Goal: Task Accomplishment & Management: Manage account settings

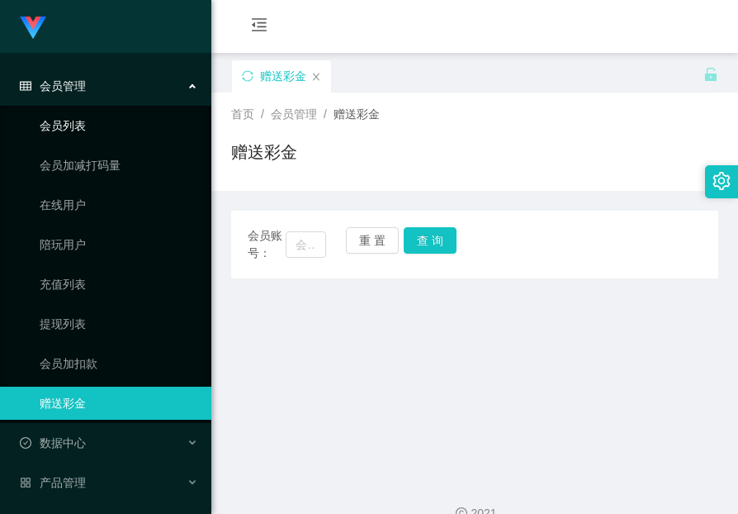
drag, startPoint x: 0, startPoint y: 0, endPoint x: 78, endPoint y: 129, distance: 150.4
click at [78, 129] on link "会员列表" at bounding box center [119, 125] width 159 height 33
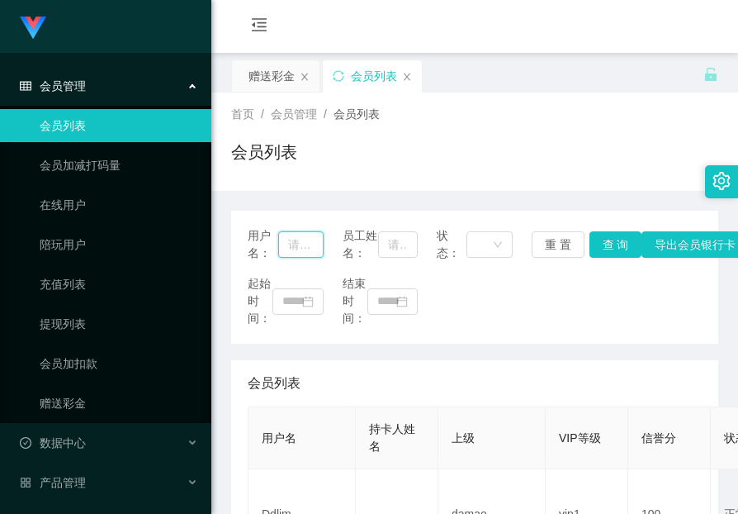
click at [292, 251] on input "text" at bounding box center [300, 244] width 45 height 26
paste input "[PERSON_NAME]"
type input "[PERSON_NAME]"
click at [601, 250] on button "查 询" at bounding box center [616, 244] width 53 height 26
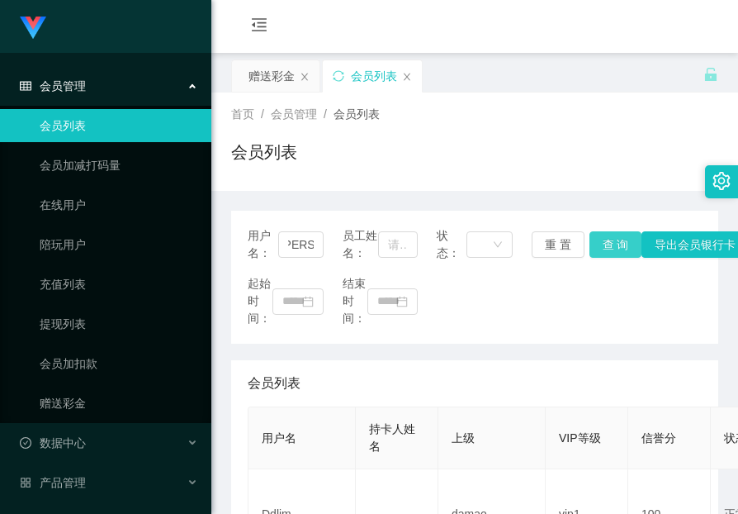
scroll to position [0, 0]
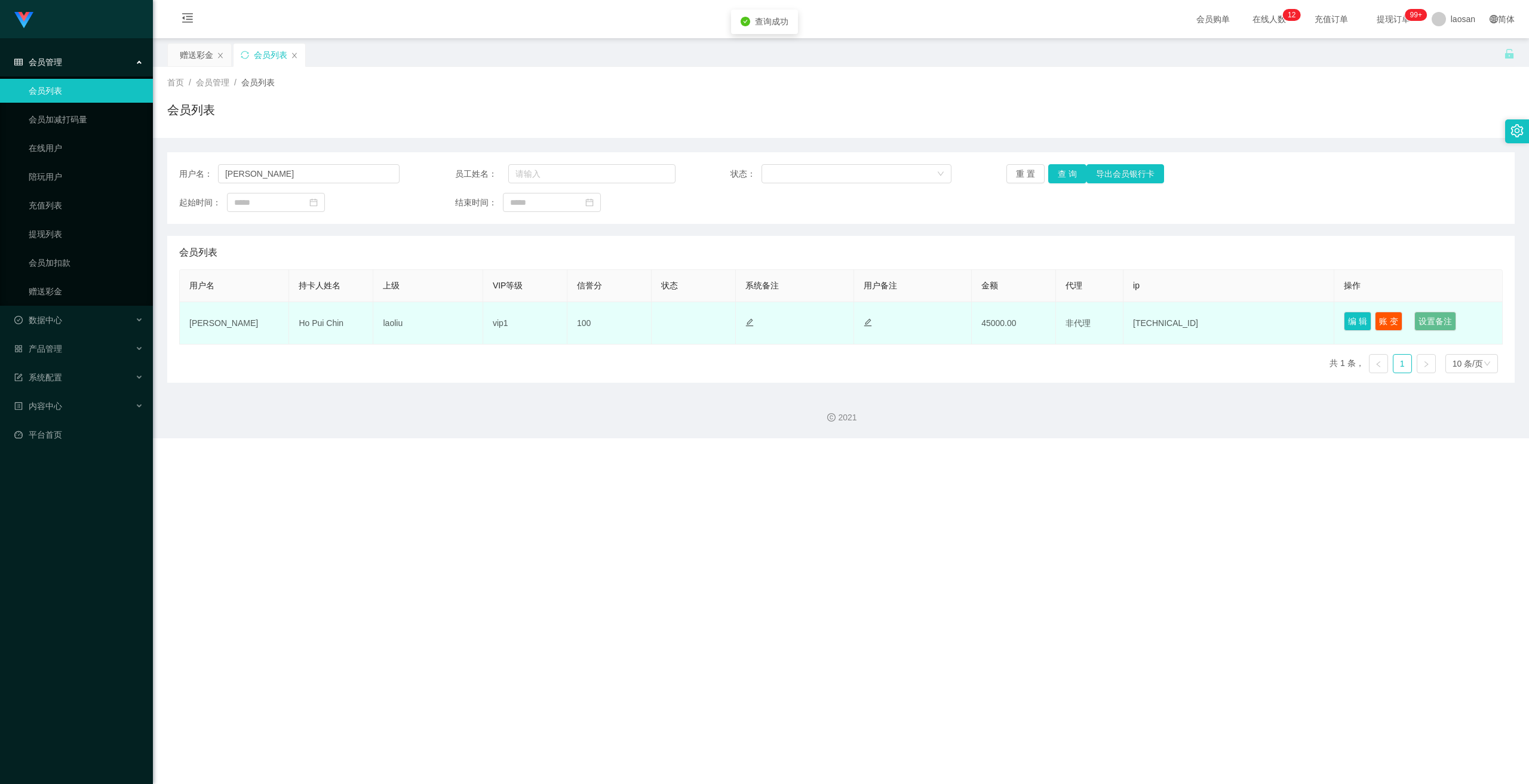
click at [316, 321] on td "Ho Pui Chin" at bounding box center [331, 323] width 84 height 43
click at [336, 324] on td "Ho Pui Chin" at bounding box center [331, 323] width 84 height 43
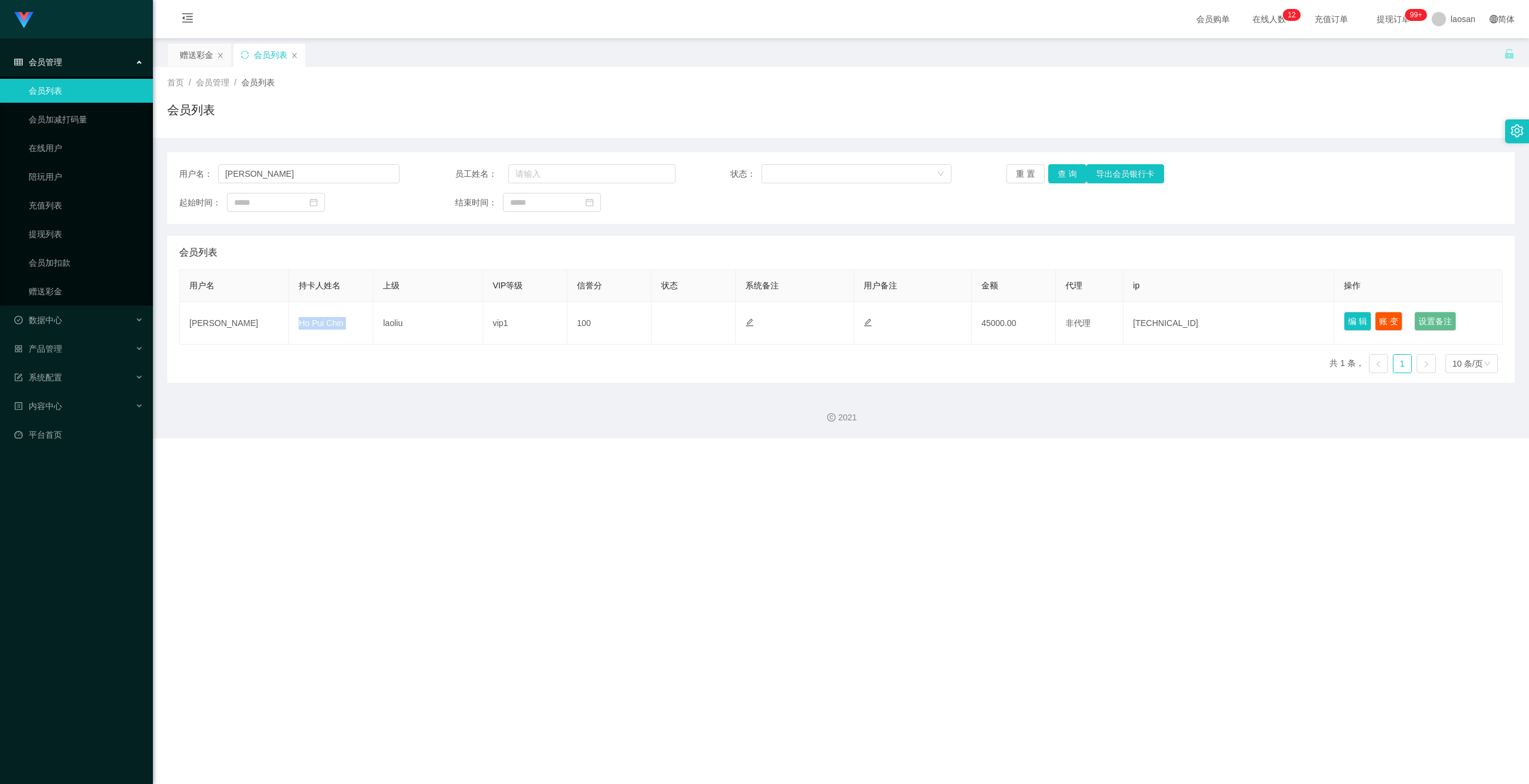
copy td "Ho Pui Chin"
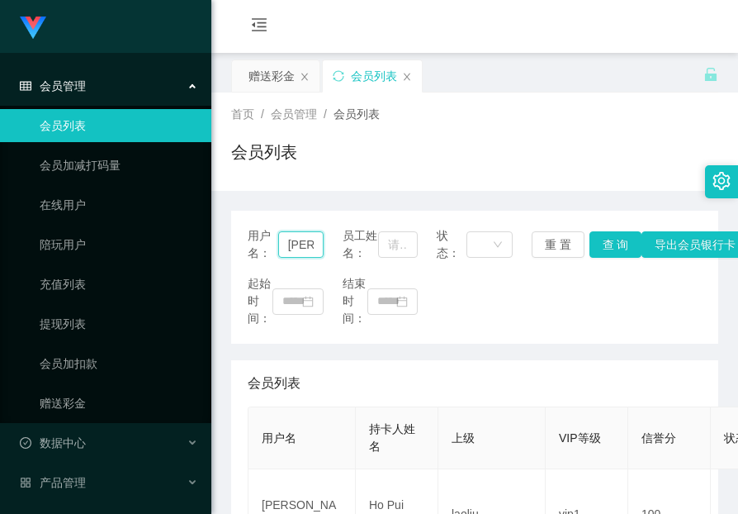
click at [297, 252] on input "[PERSON_NAME]" at bounding box center [300, 244] width 45 height 26
click at [68, 401] on link "赠送彩金" at bounding box center [119, 403] width 159 height 33
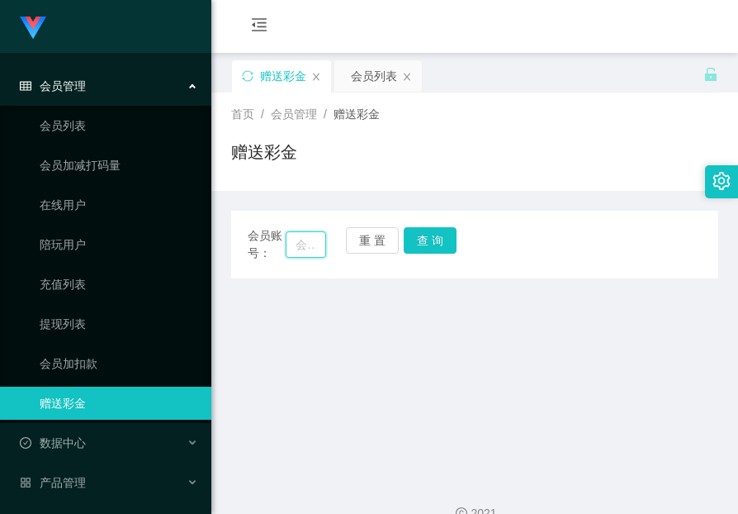
click at [303, 240] on input "text" at bounding box center [306, 244] width 40 height 26
paste input "[PERSON_NAME]"
type input "[PERSON_NAME]"
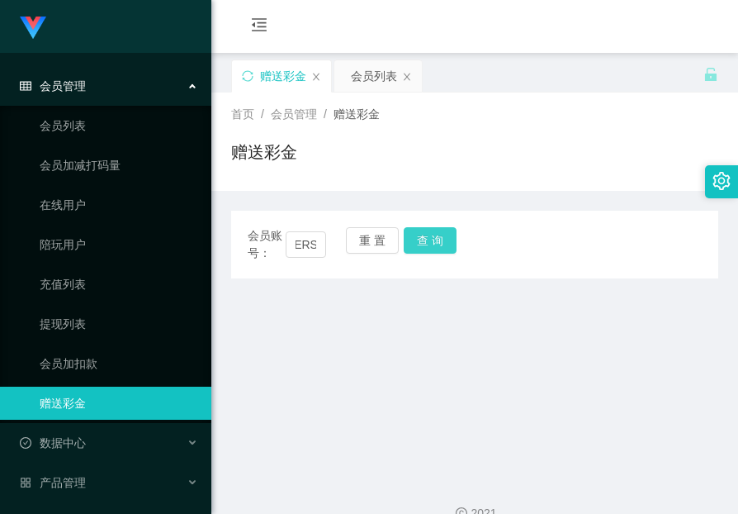
scroll to position [0, 0]
click at [437, 238] on button "查 询" at bounding box center [430, 240] width 53 height 26
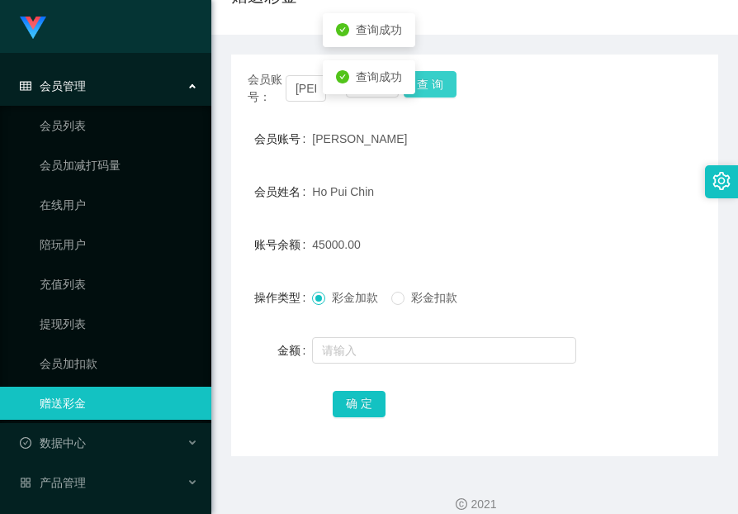
scroll to position [165, 0]
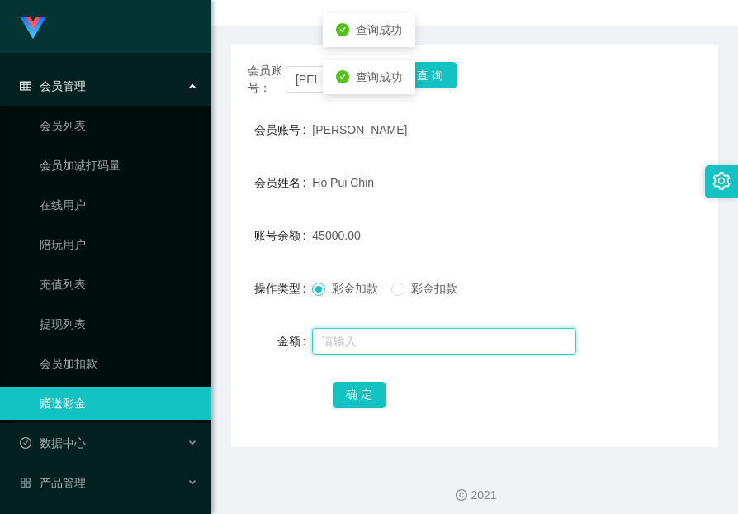
click at [413, 344] on input "text" at bounding box center [444, 341] width 264 height 26
type input "25000"
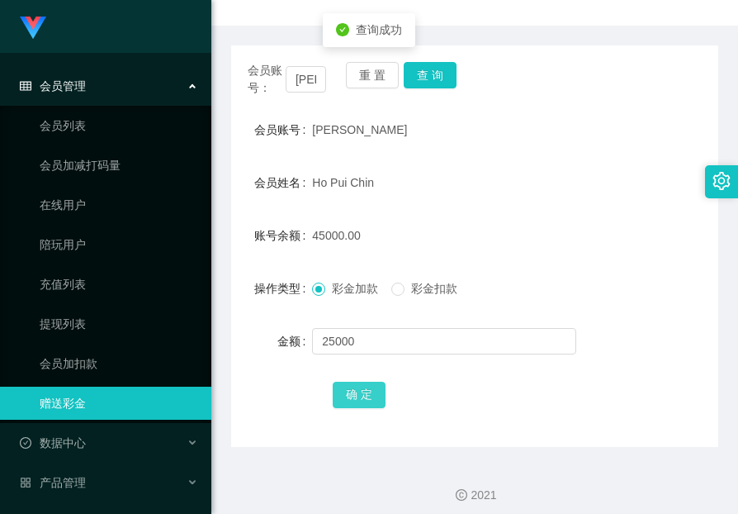
drag, startPoint x: 363, startPoint y: 389, endPoint x: 435, endPoint y: 289, distance: 123.6
click at [363, 389] on button "确 定" at bounding box center [359, 395] width 53 height 26
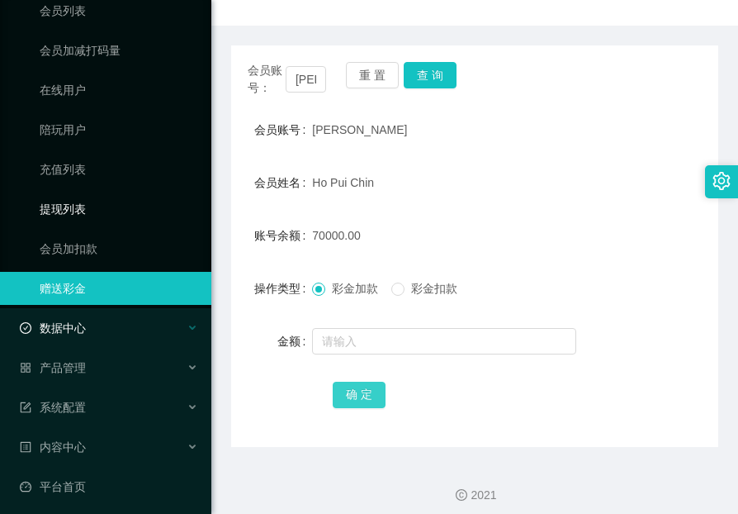
scroll to position [121, 0]
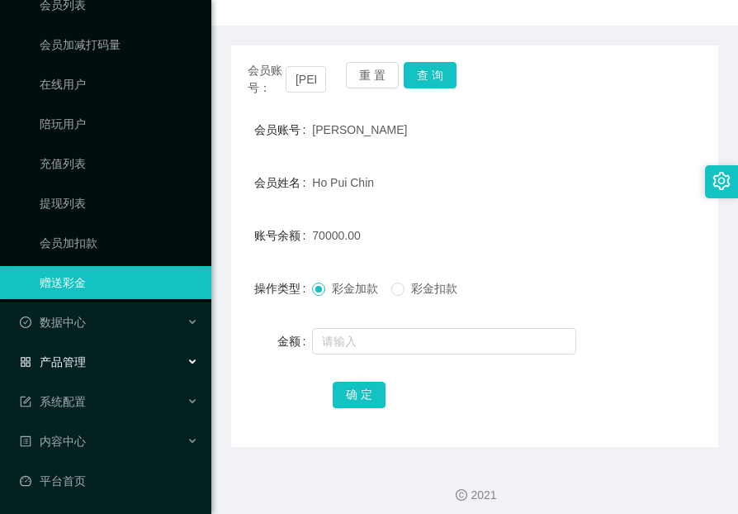
click at [71, 363] on span "产品管理" at bounding box center [53, 361] width 66 height 13
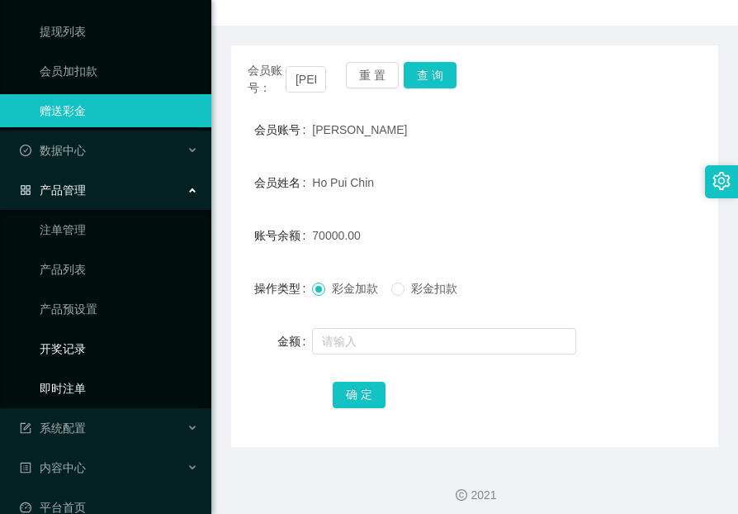
scroll to position [319, 0]
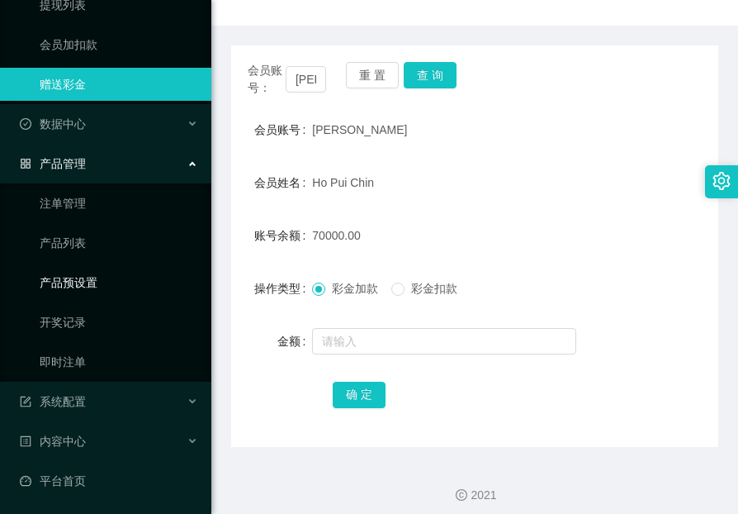
click at [77, 276] on link "产品预设置" at bounding box center [119, 282] width 159 height 33
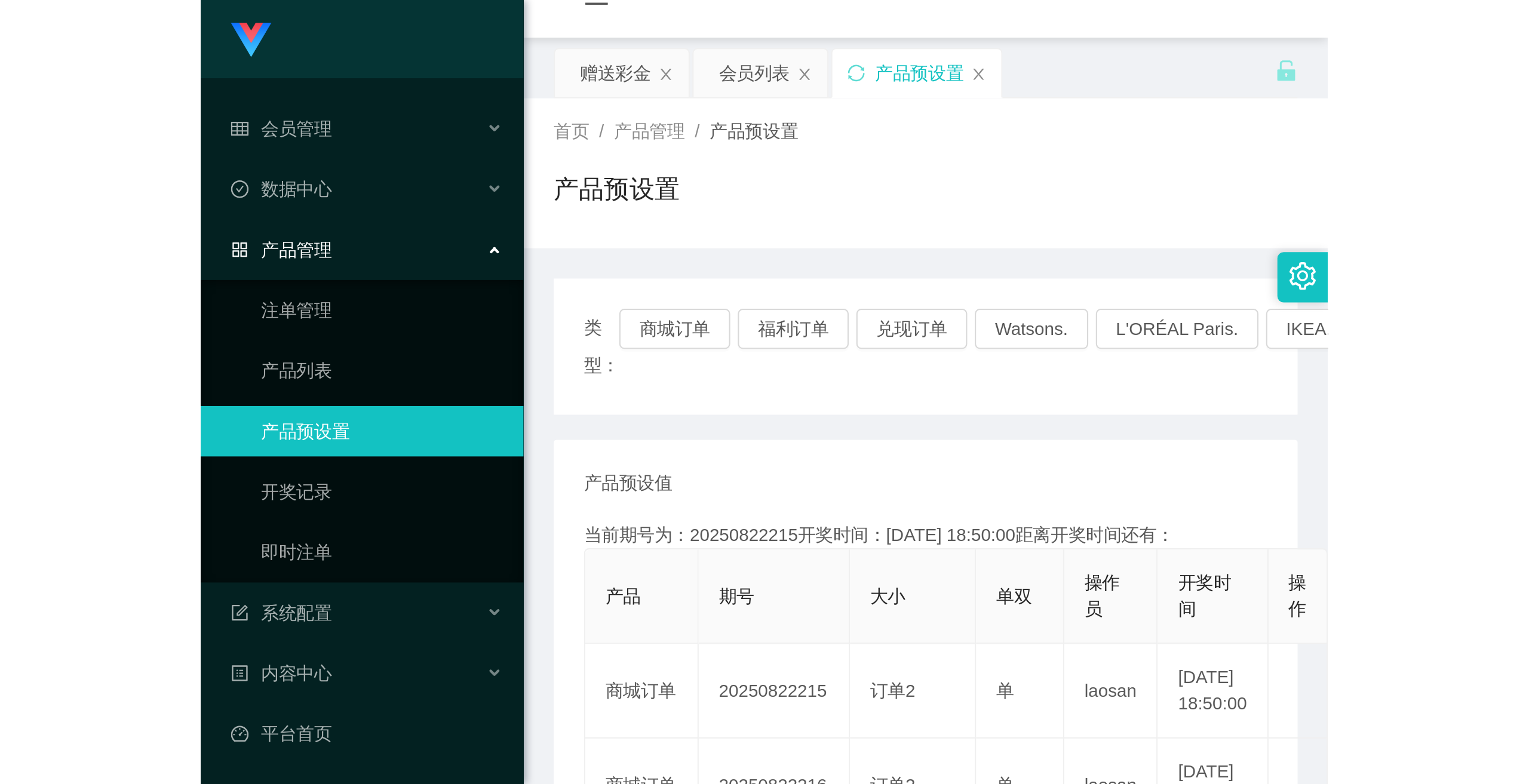
scroll to position [119, 0]
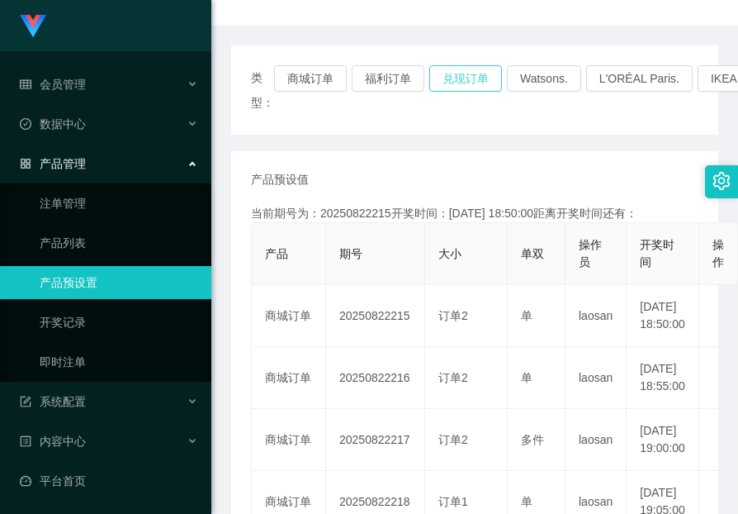
click at [467, 78] on button "兑现订单" at bounding box center [465, 78] width 73 height 26
click at [466, 78] on button "兑现订单" at bounding box center [465, 78] width 73 height 26
click at [465, 78] on button "兑现订单" at bounding box center [465, 78] width 73 height 26
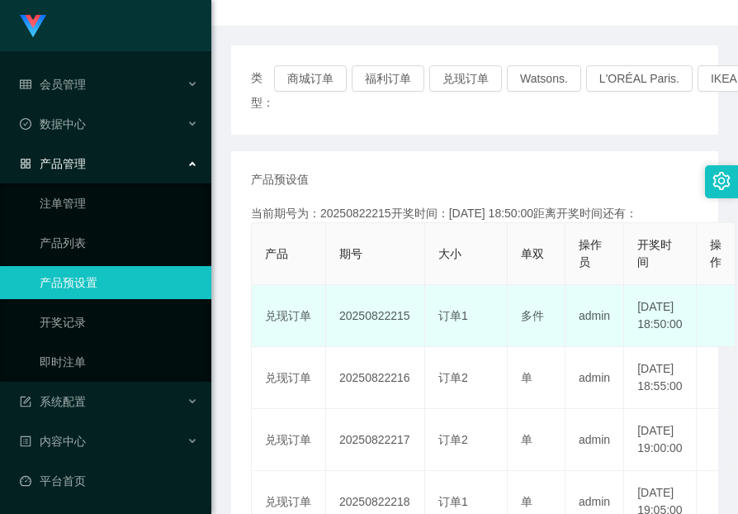
click at [377, 319] on td "20250822215" at bounding box center [375, 316] width 99 height 62
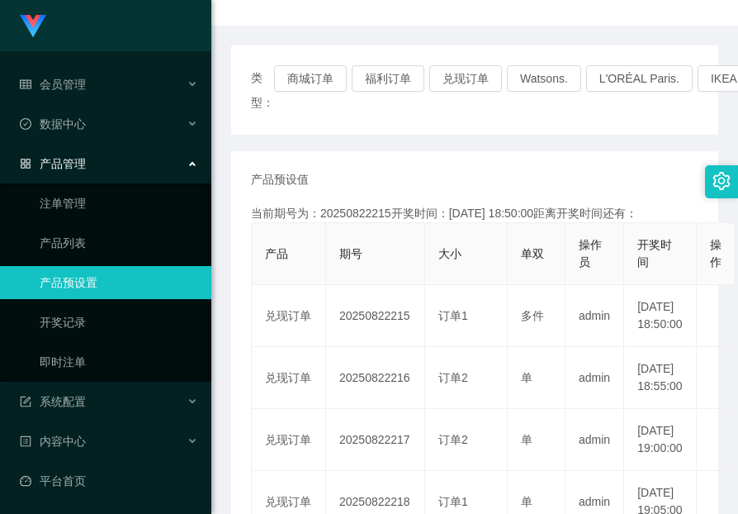
copy td "20250822215"
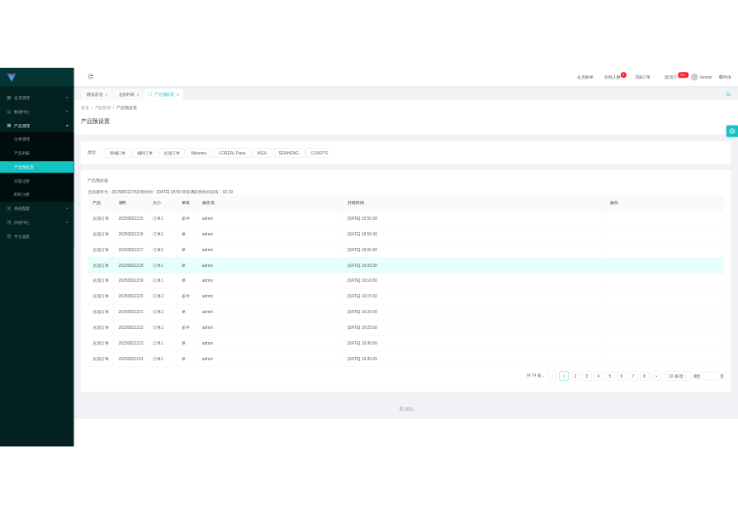
scroll to position [0, 0]
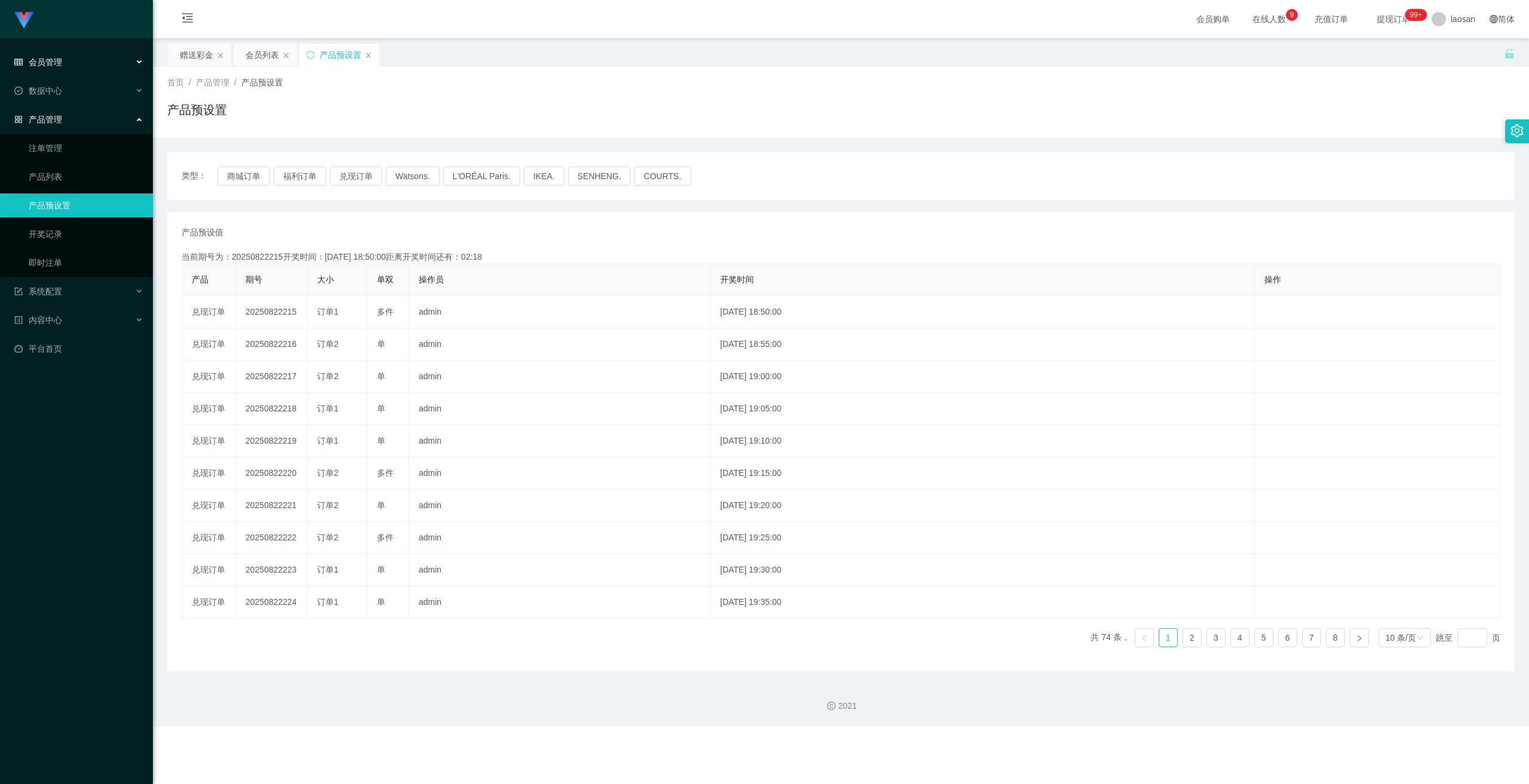
click at [51, 58] on span "会员管理" at bounding box center [38, 61] width 48 height 9
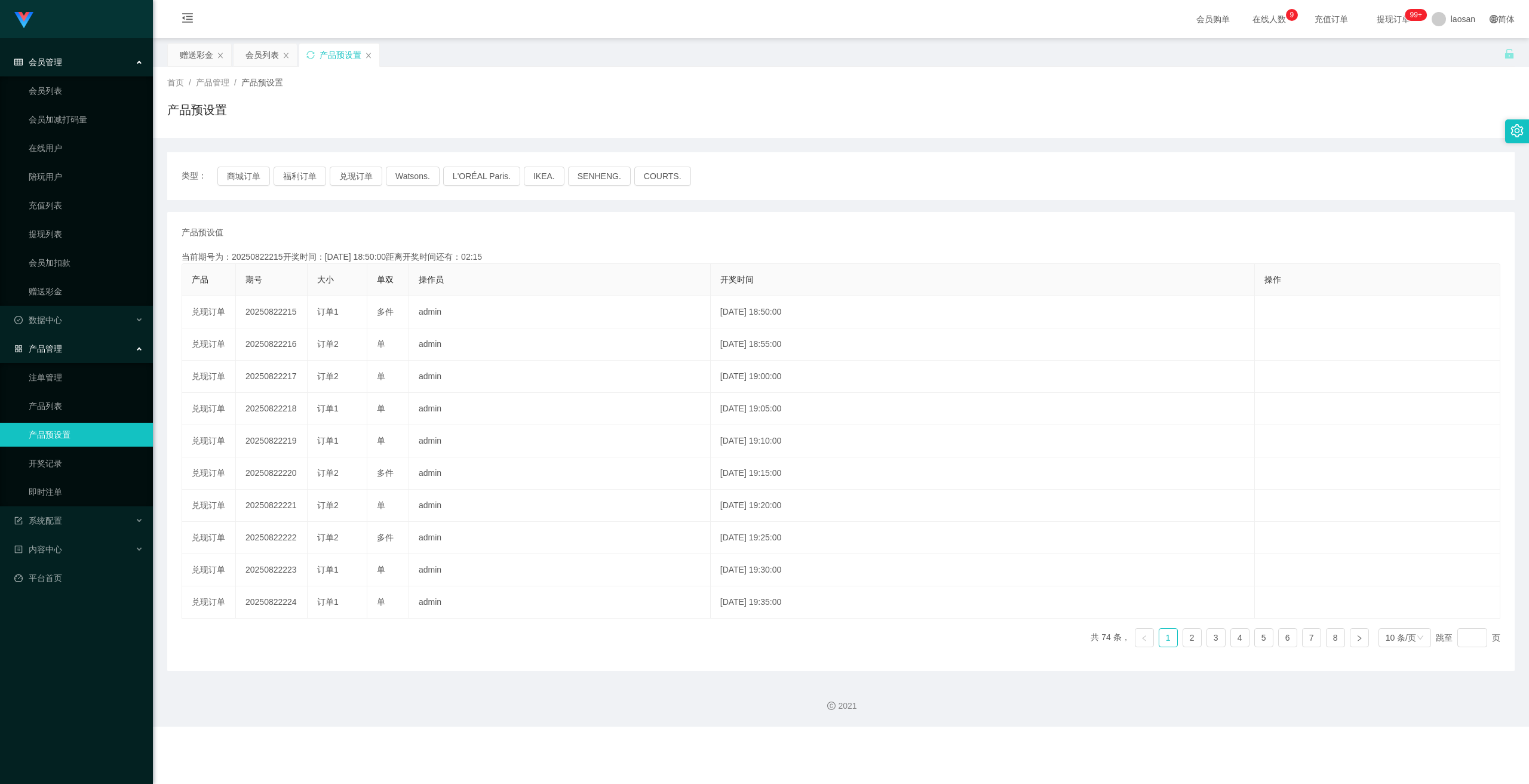
click at [51, 362] on li "产品管理 注单管理 产品列表 产品预设置 开奖记录 即时注单" at bounding box center [76, 422] width 153 height 170
click at [54, 371] on link "注单管理" at bounding box center [86, 377] width 115 height 24
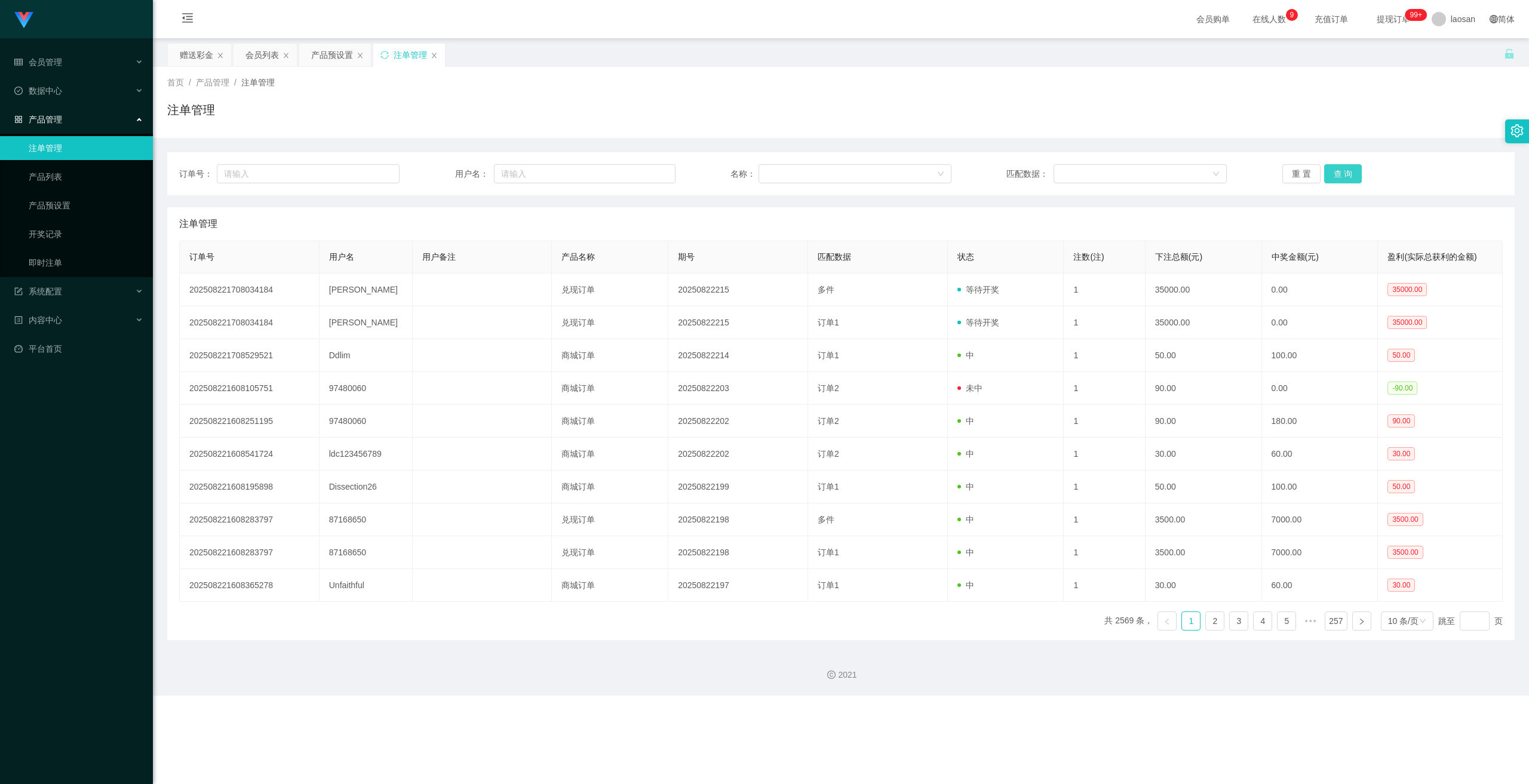
click at [534, 171] on button "查 询" at bounding box center [1343, 174] width 38 height 19
click at [534, 174] on button "查 询" at bounding box center [1343, 174] width 38 height 19
click at [38, 54] on div "会员管理" at bounding box center [76, 61] width 153 height 24
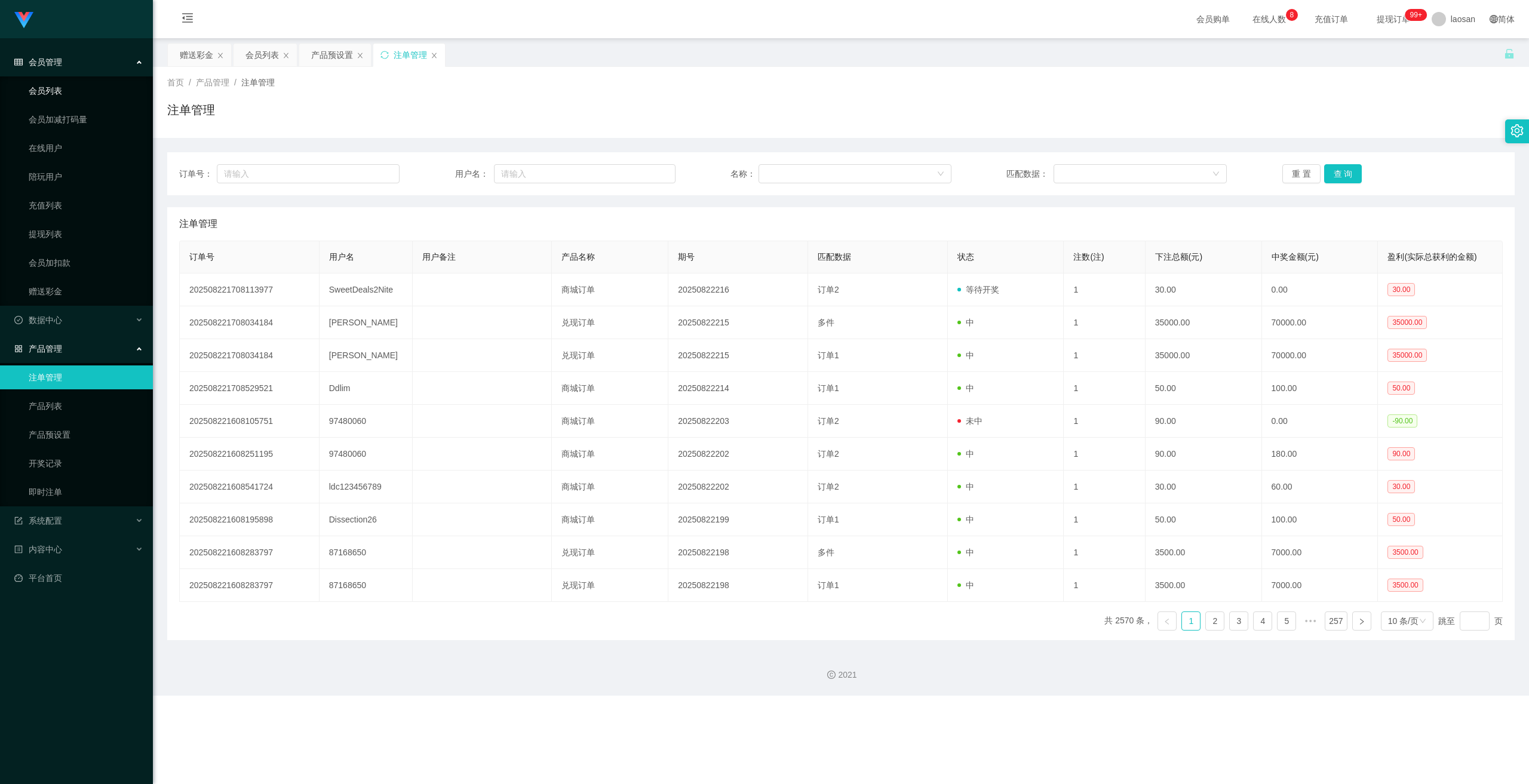
click at [41, 94] on link "会员列表" at bounding box center [86, 90] width 115 height 24
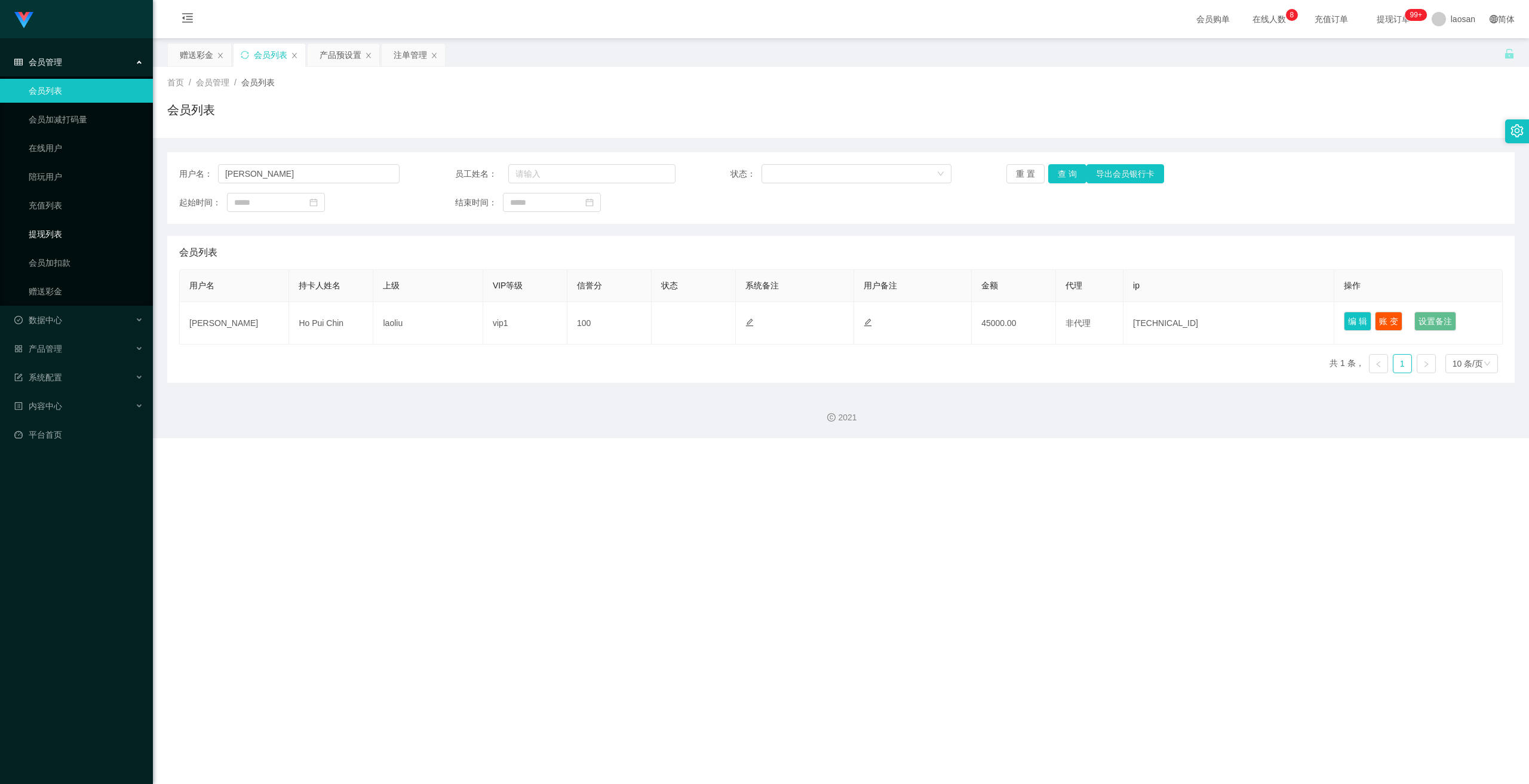
click at [67, 231] on link "提现列表" at bounding box center [86, 234] width 115 height 24
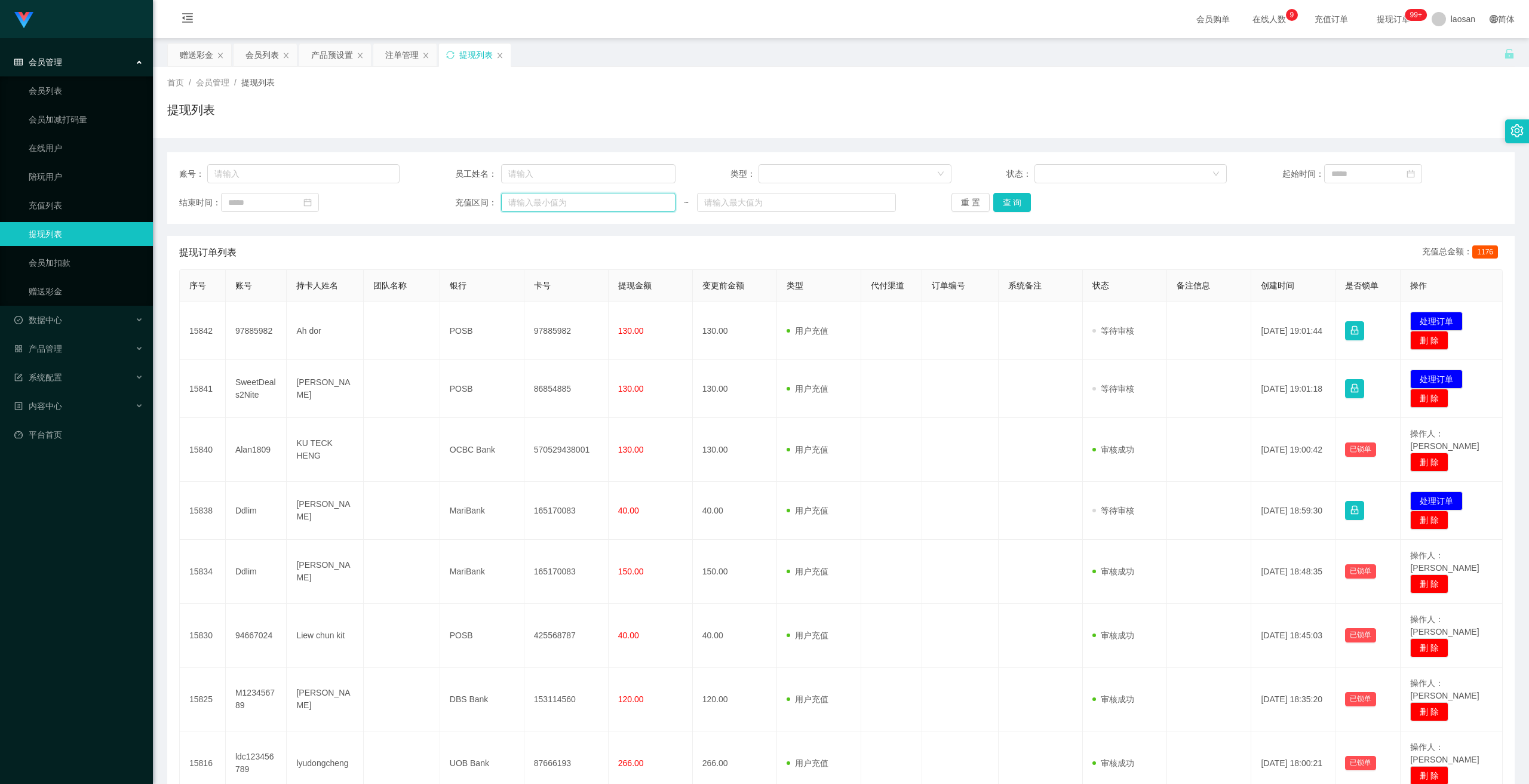
click at [534, 205] on input "text" at bounding box center [588, 203] width 174 height 19
type input "150"
click at [534, 193] on input "text" at bounding box center [796, 203] width 199 height 19
type input "150"
click at [534, 196] on button "查 询" at bounding box center [1013, 203] width 38 height 19
